Goal: Information Seeking & Learning: Learn about a topic

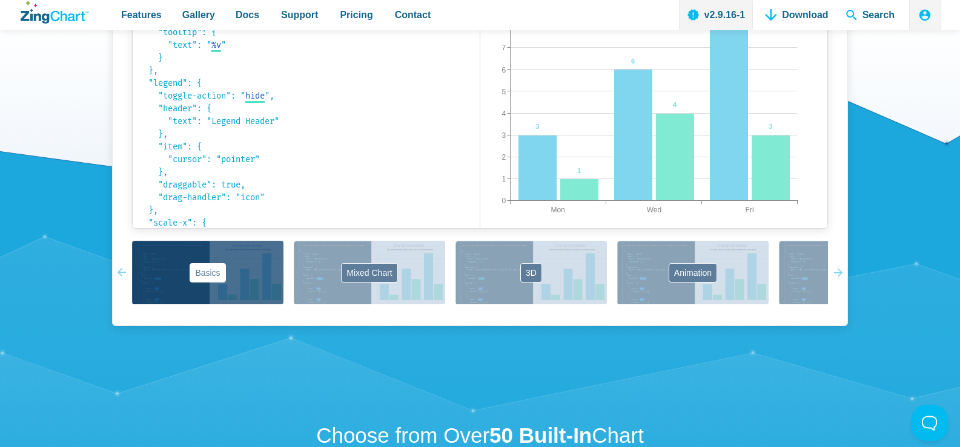
scroll to position [268, 0]
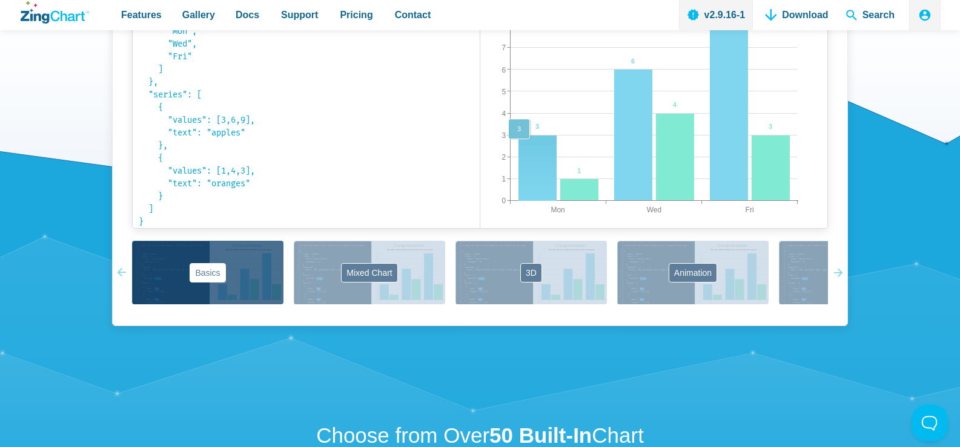
click at [584, 240] on img "App Content" at bounding box center [619, 104] width 278 height 272
click at [552, 212] on img "App Content" at bounding box center [619, 104] width 278 height 272
drag, startPoint x: 552, startPoint y: 212, endPoint x: 542, endPoint y: 226, distance: 17.0
click at [542, 226] on div "Change me please! Mon Fri Wed 0 9 1 2 3 4 5 6 7 8 3 6 9 1 4 3 Legend Header app…" at bounding box center [653, 104] width 347 height 272
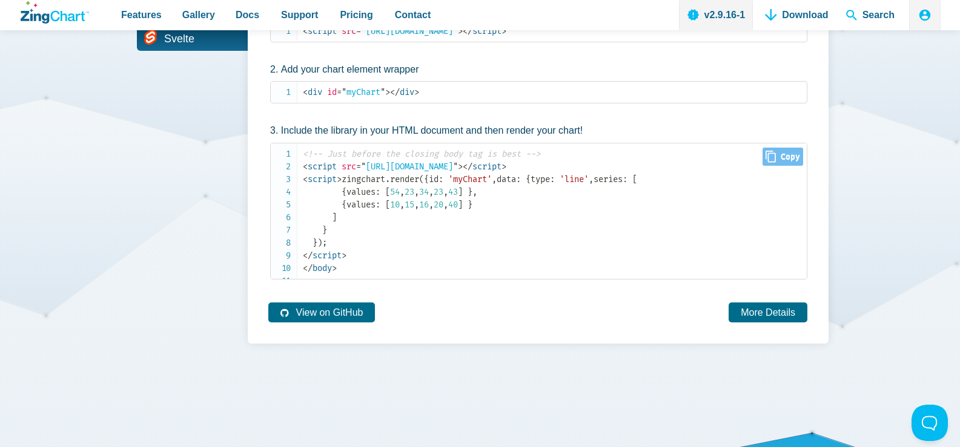
scroll to position [2422, 0]
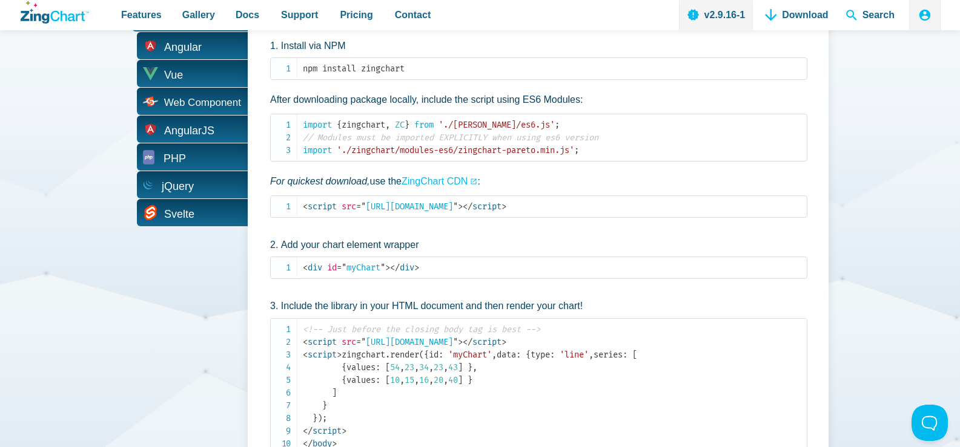
click at [194, 31] on span "React" at bounding box center [190, 17] width 116 height 27
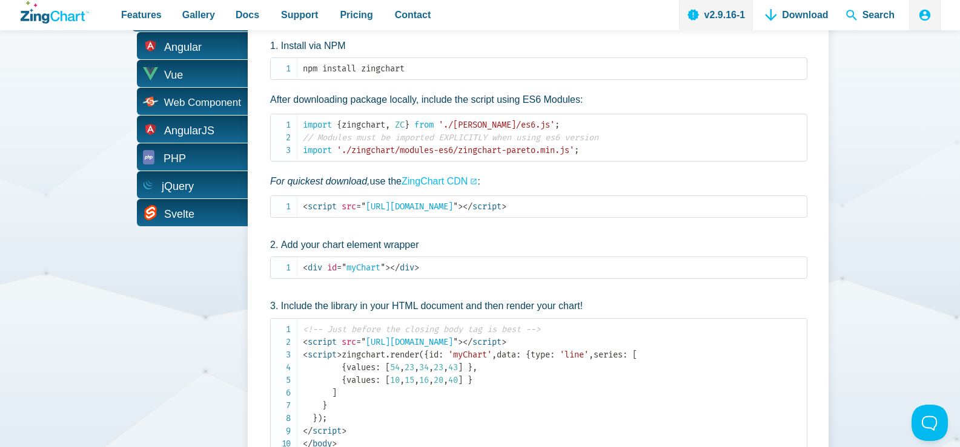
click at [194, 31] on span "React" at bounding box center [190, 17] width 116 height 27
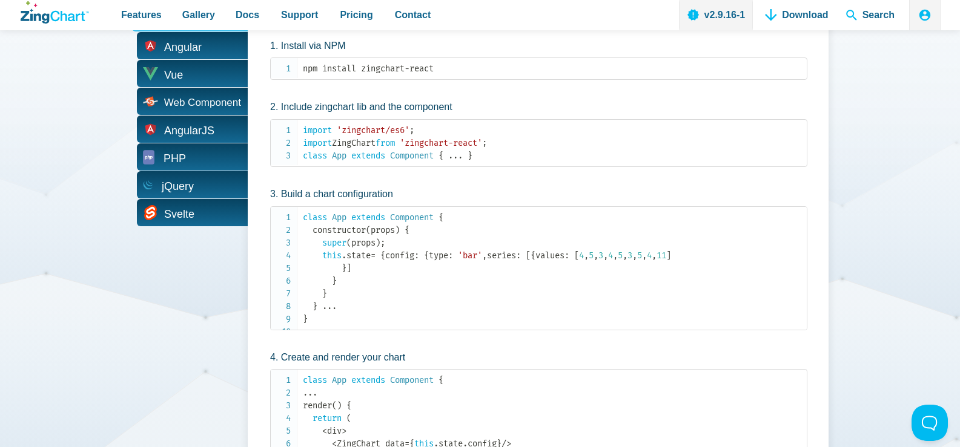
drag, startPoint x: 287, startPoint y: 104, endPoint x: 432, endPoint y: 95, distance: 145.0
click at [432, 95] on div "React Quickly create dynamic JavaScript charts with [PERSON_NAME] and React. In…" at bounding box center [538, 273] width 581 height 594
click at [160, 57] on span "Angular" at bounding box center [178, 47] width 38 height 19
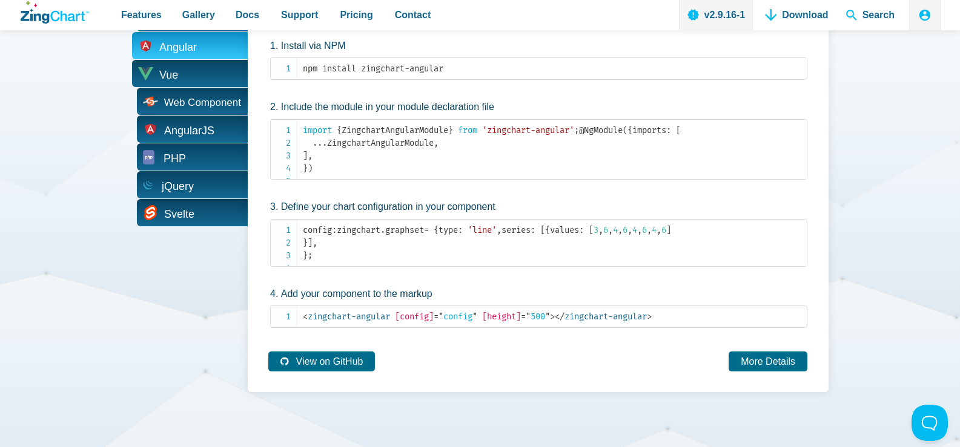
click at [175, 85] on span "Vue" at bounding box center [168, 75] width 19 height 19
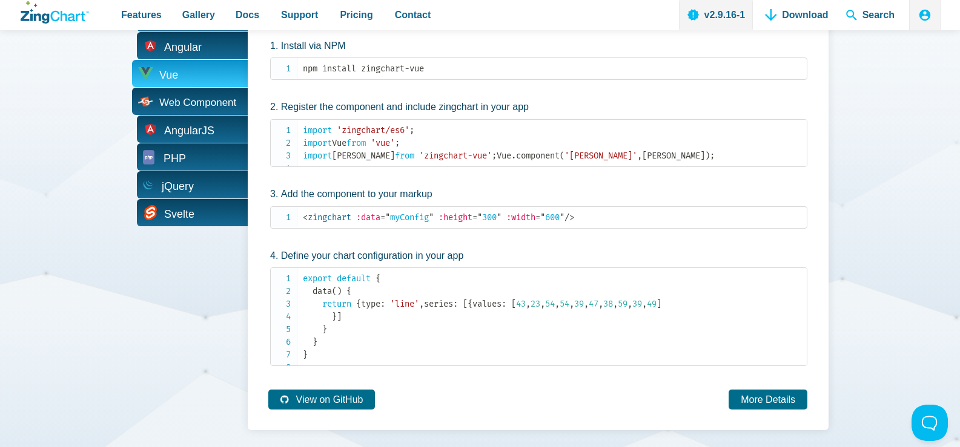
click at [188, 108] on span "Web Component" at bounding box center [197, 102] width 77 height 10
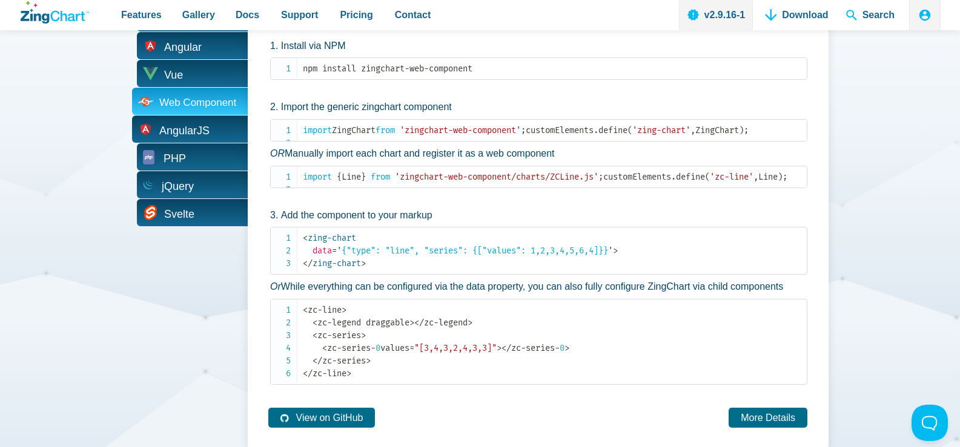
click at [188, 140] on span "AngularJS" at bounding box center [184, 131] width 50 height 19
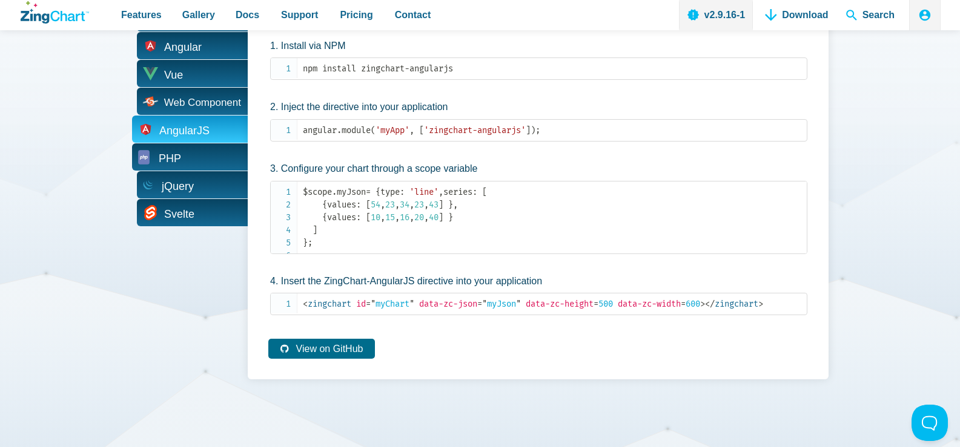
click at [189, 171] on span "PHP" at bounding box center [190, 156] width 116 height 27
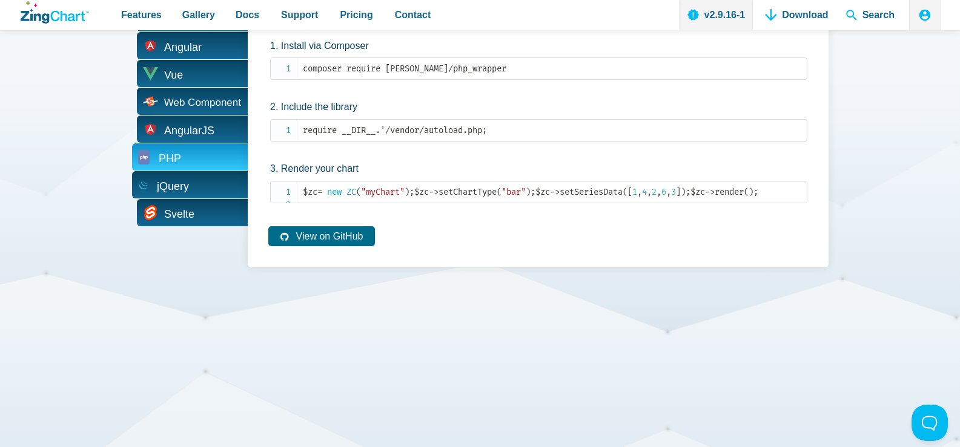
click at [193, 199] on span "jQuery" at bounding box center [190, 184] width 116 height 27
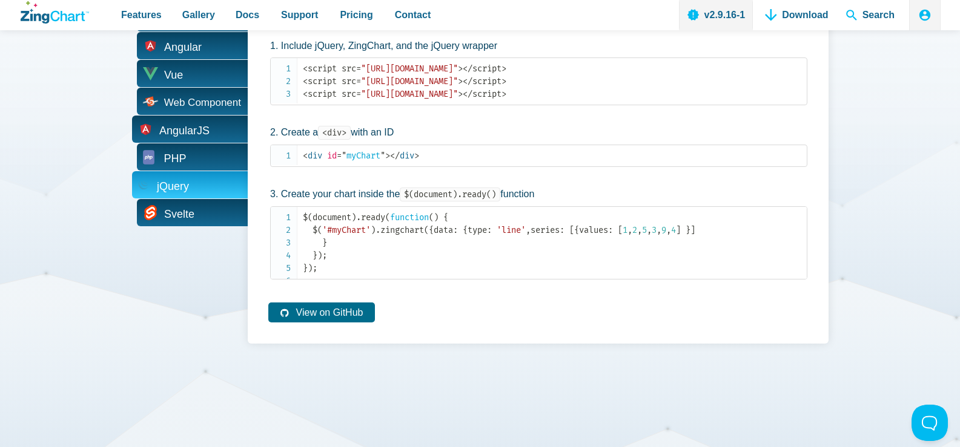
drag, startPoint x: 194, startPoint y: 296, endPoint x: 192, endPoint y: 210, distance: 86.0
click at [191, 292] on div "JavaScript React Angular Vue Web Component AngularJS PHP jQuery [GEOGRAPHIC_DAT…" at bounding box center [190, 159] width 116 height 367
click at [195, 115] on span "Web Component" at bounding box center [190, 101] width 116 height 27
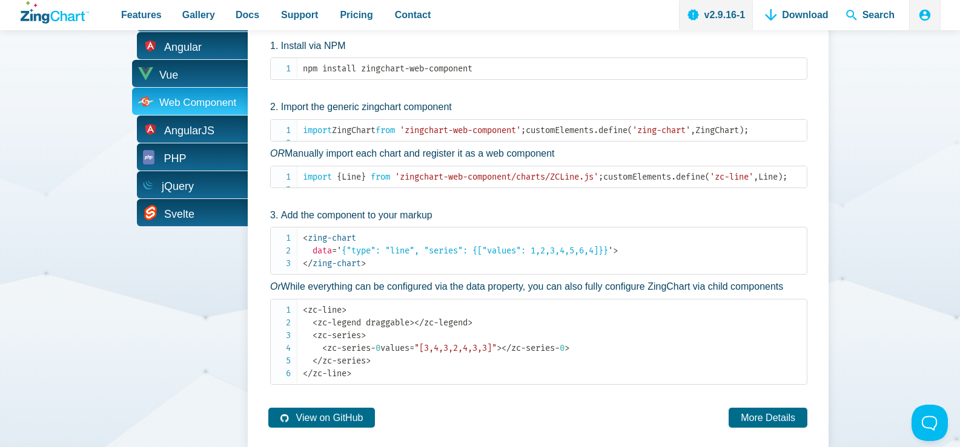
click at [197, 87] on span "Vue" at bounding box center [190, 73] width 116 height 27
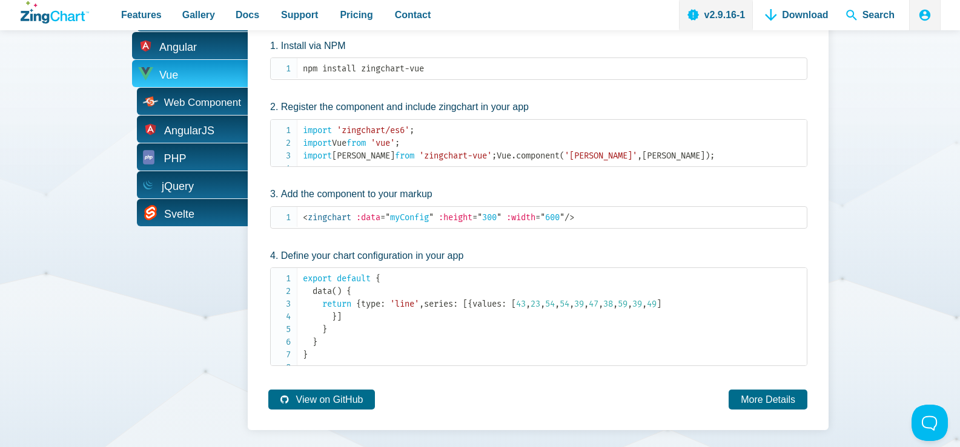
click at [199, 59] on span "Angular" at bounding box center [190, 45] width 116 height 27
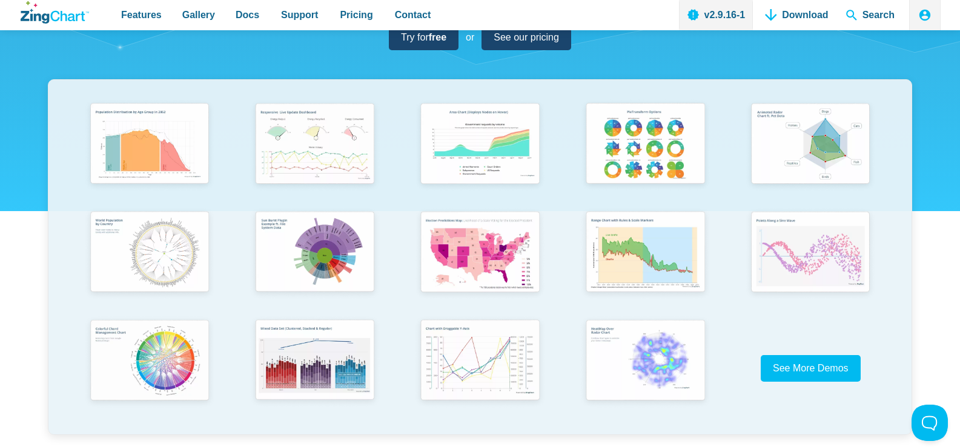
scroll to position [0, 0]
